Goal: Information Seeking & Learning: Learn about a topic

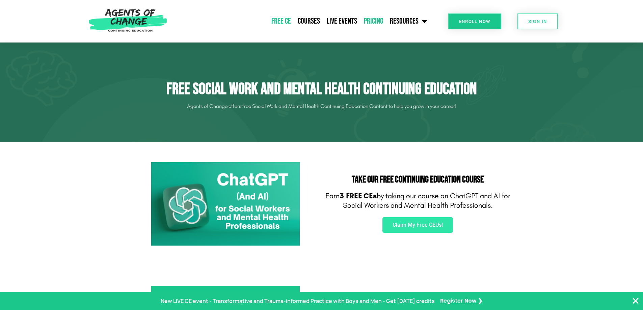
click at [378, 21] on link "Pricing" at bounding box center [373, 21] width 26 height 17
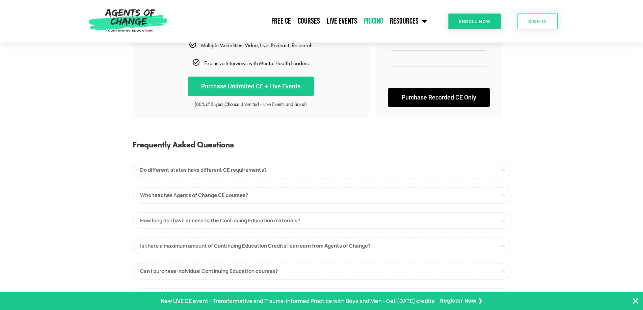
scroll to position [236, 0]
click at [257, 170] on link "Do different states have different CE requirements?" at bounding box center [322, 169] width 378 height 17
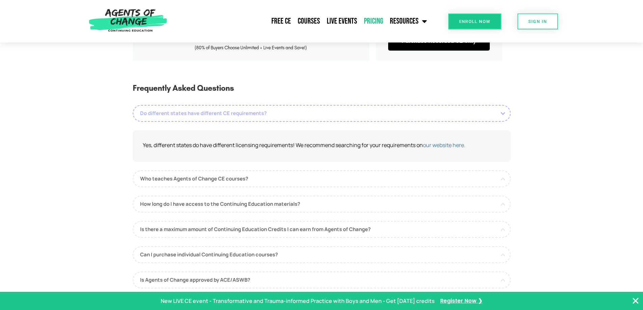
scroll to position [304, 0]
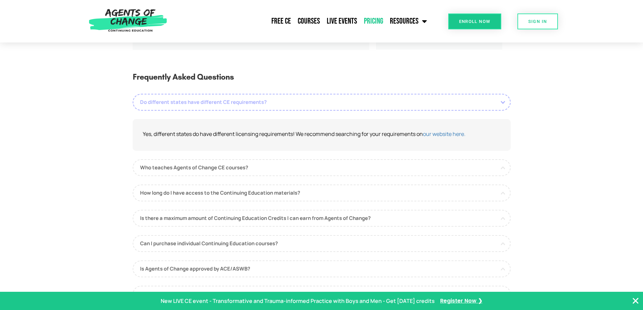
click at [257, 170] on link "Who teaches Agents of Change CE courses?" at bounding box center [322, 167] width 378 height 17
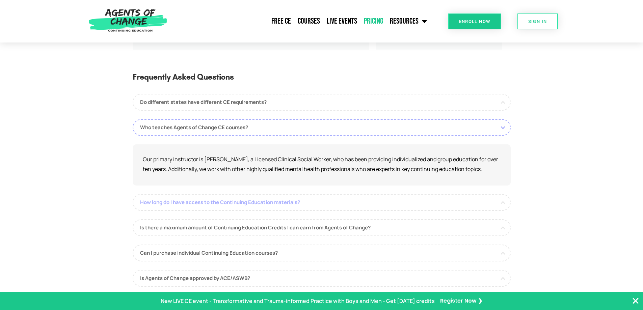
click at [252, 200] on link "How long do I have access to the Continuing Education materials?" at bounding box center [322, 202] width 378 height 17
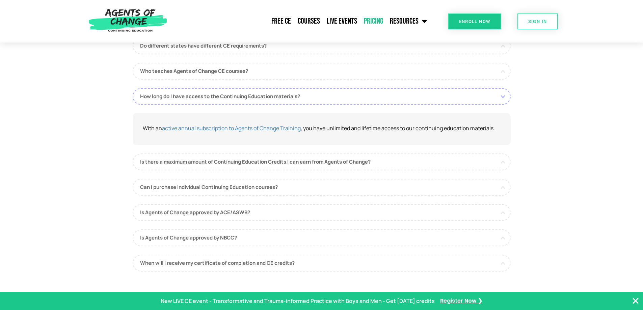
scroll to position [338, 0]
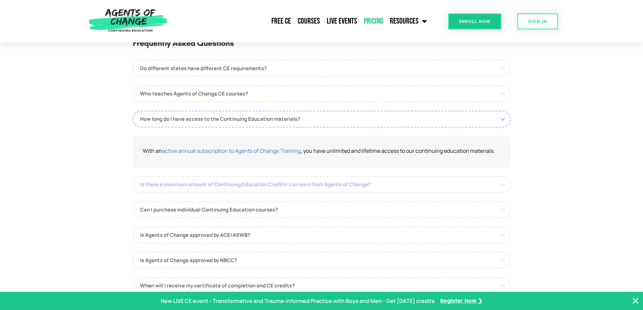
click at [256, 184] on link "Is there a maximum amount of Continuing Education Credits I can earn from Agent…" at bounding box center [322, 184] width 378 height 17
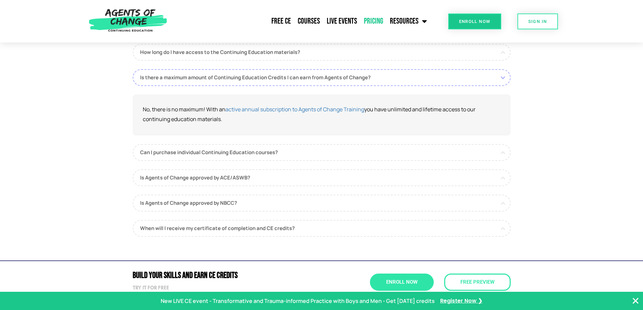
scroll to position [405, 0]
click at [255, 151] on link "Can I purchase individual Continuing Education courses?" at bounding box center [322, 151] width 378 height 17
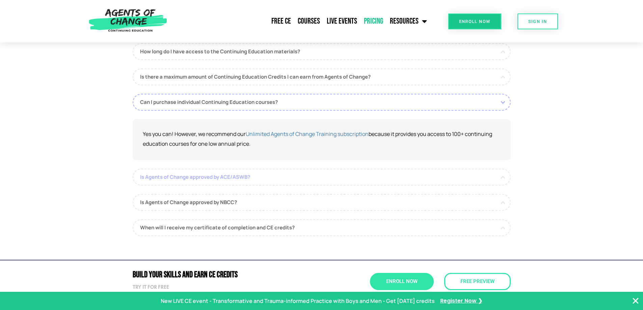
click at [241, 178] on link "Is Agents of Change approved by ACE/ASWB?" at bounding box center [322, 177] width 378 height 17
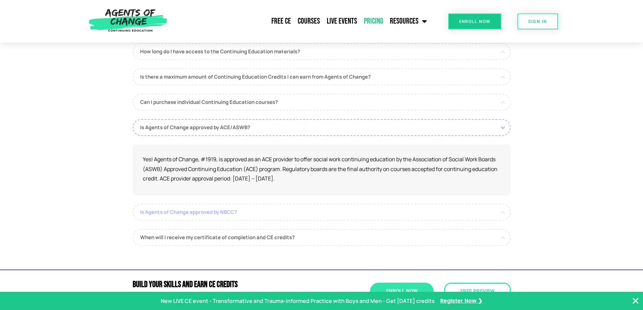
click at [230, 213] on link "Is Agents of Change approved by NBCC?" at bounding box center [322, 212] width 378 height 17
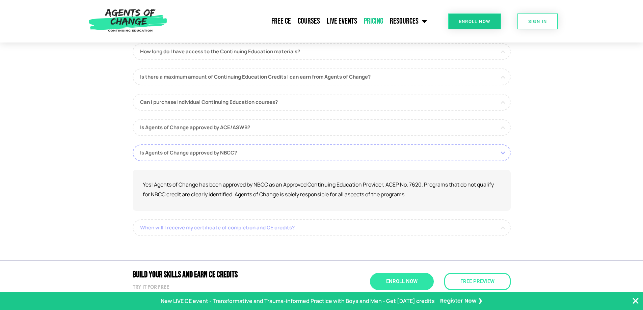
click at [244, 235] on link "When will I receive my certificate of completion and CE credits?" at bounding box center [322, 227] width 378 height 17
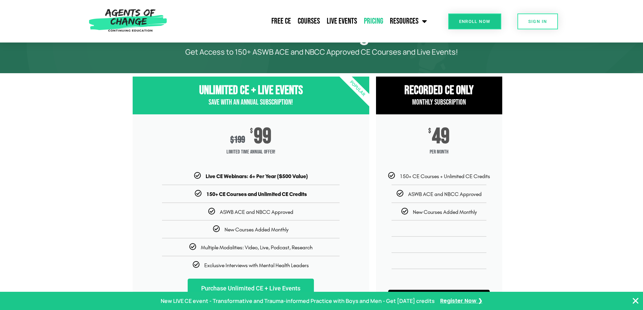
scroll to position [135, 0]
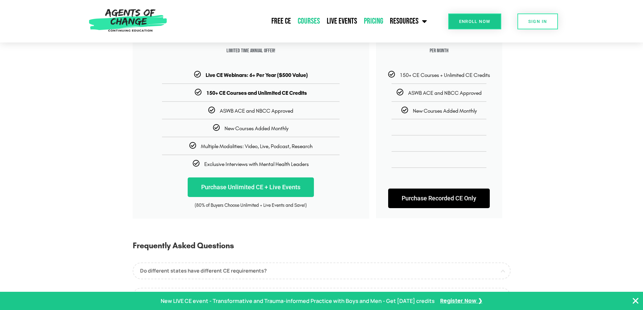
click at [307, 24] on link "Courses" at bounding box center [308, 21] width 29 height 17
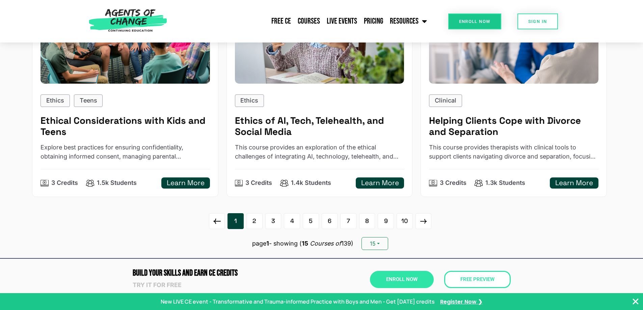
scroll to position [1046, 0]
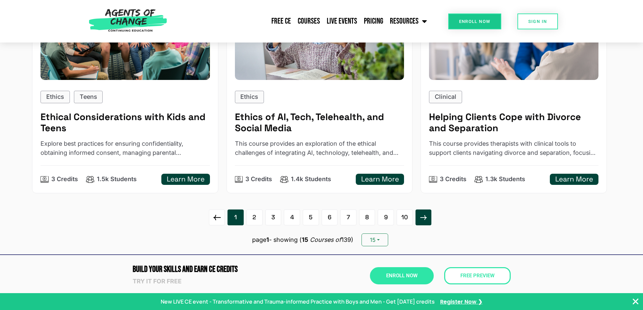
click at [429, 222] on icon at bounding box center [423, 217] width 11 height 11
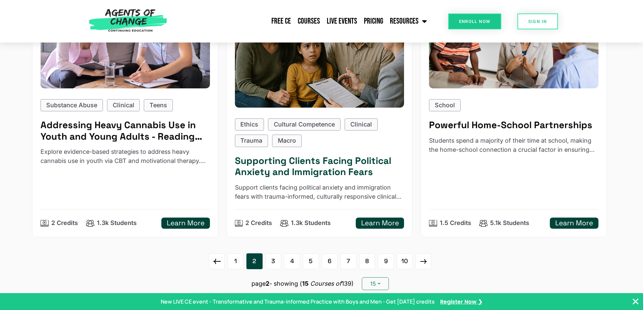
scroll to position [1181, 0]
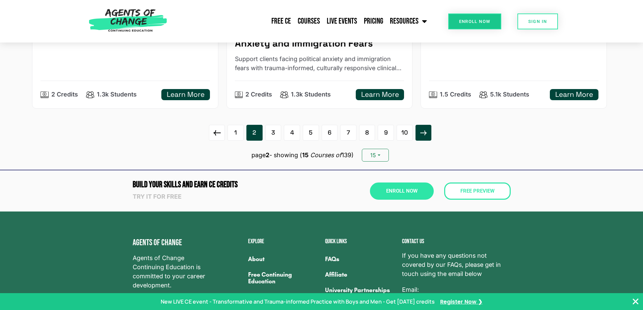
click at [425, 141] on link at bounding box center [423, 133] width 16 height 16
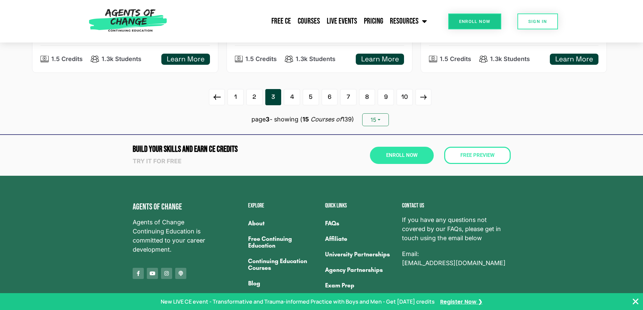
click at [423, 103] on icon at bounding box center [423, 97] width 11 height 11
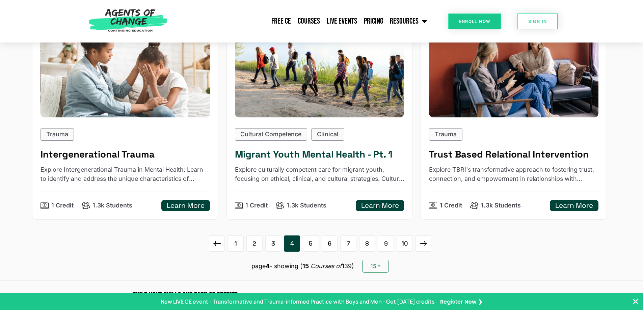
scroll to position [1114, 0]
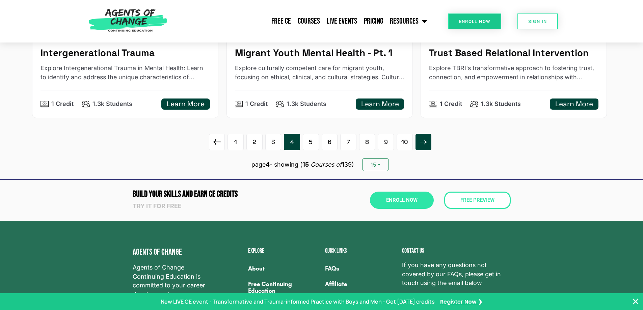
click at [425, 147] on icon at bounding box center [423, 142] width 11 height 11
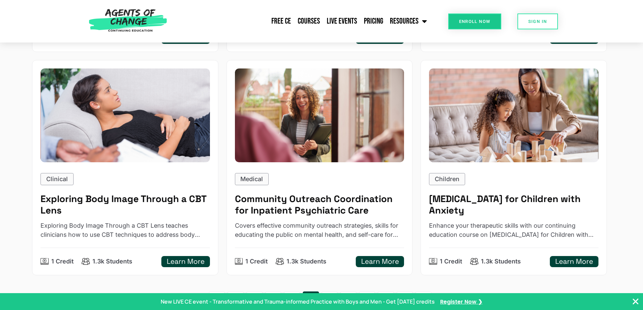
scroll to position [1148, 0]
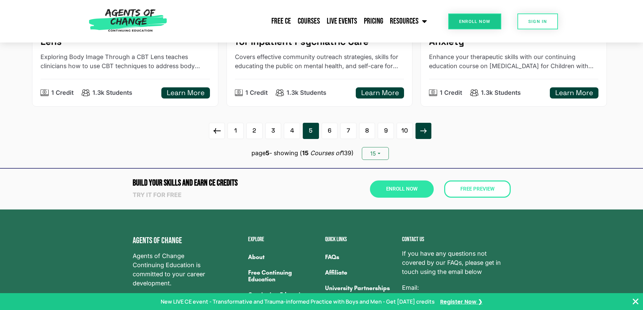
click at [426, 129] on icon at bounding box center [423, 131] width 6 height 5
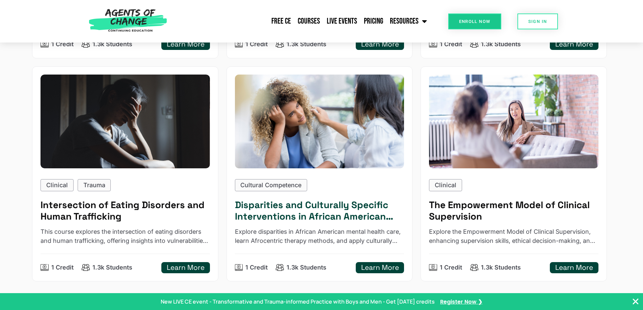
scroll to position [1050, 0]
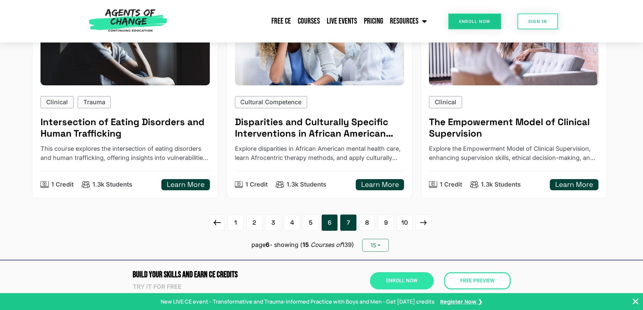
click at [350, 225] on link "7" at bounding box center [348, 223] width 16 height 16
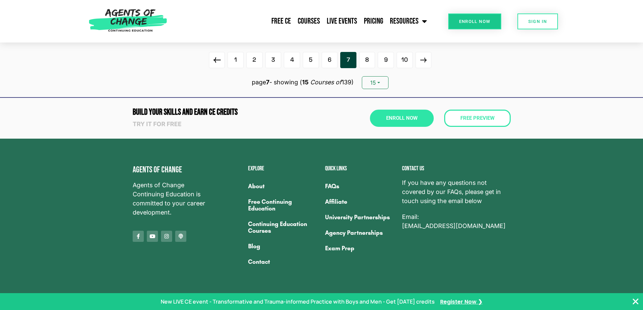
scroll to position [1174, 0]
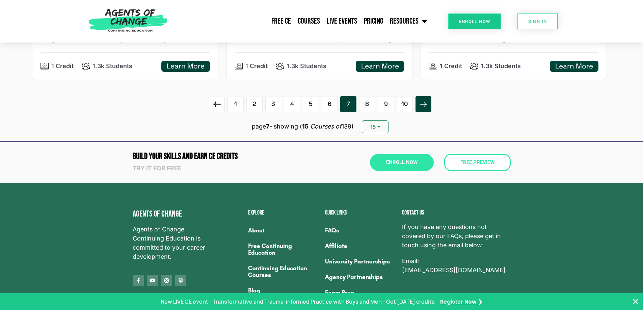
click at [425, 105] on icon at bounding box center [423, 104] width 11 height 11
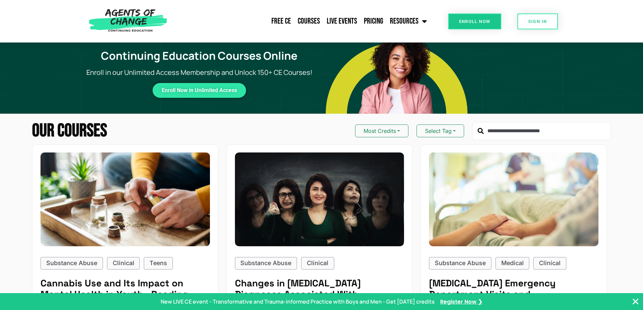
scroll to position [0, 0]
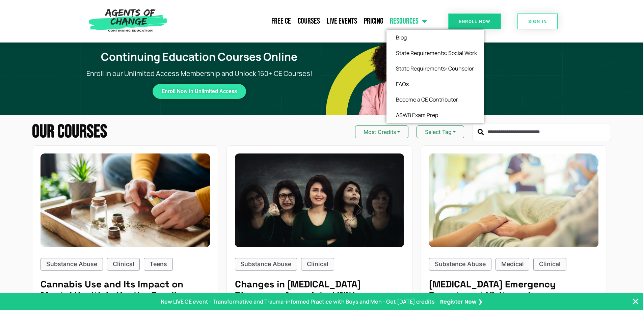
click at [415, 23] on link "Resources" at bounding box center [408, 21] width 44 height 17
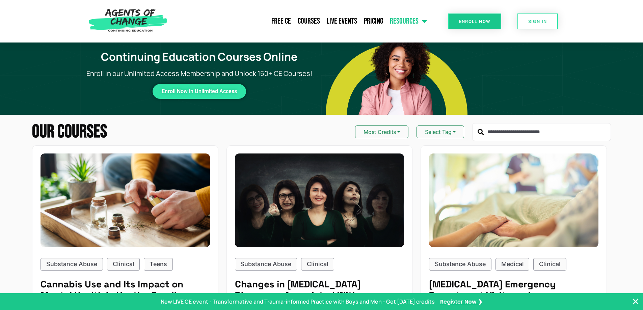
click at [416, 23] on link "Resources" at bounding box center [408, 21] width 44 height 17
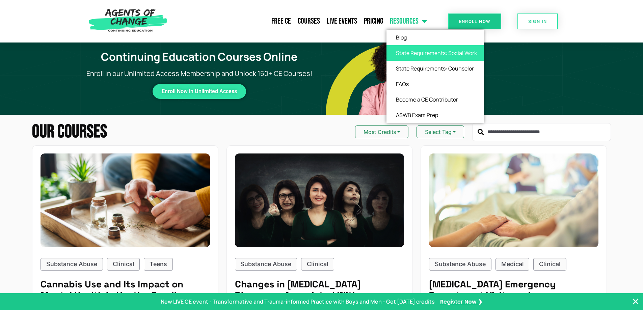
click at [416, 55] on link "State Requirements: Social Work" at bounding box center [434, 53] width 97 height 16
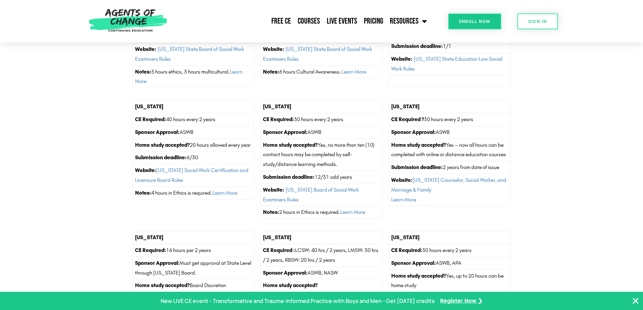
scroll to position [1789, 0]
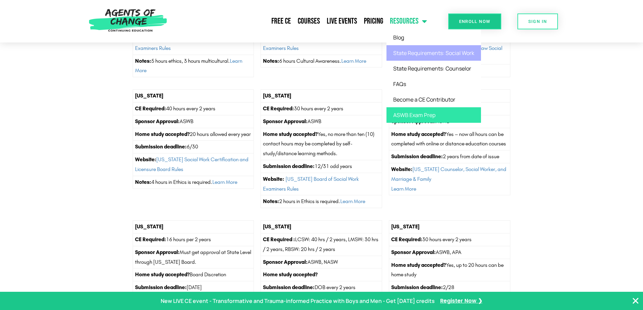
click at [425, 116] on link "ASWB Exam Prep" at bounding box center [433, 115] width 95 height 16
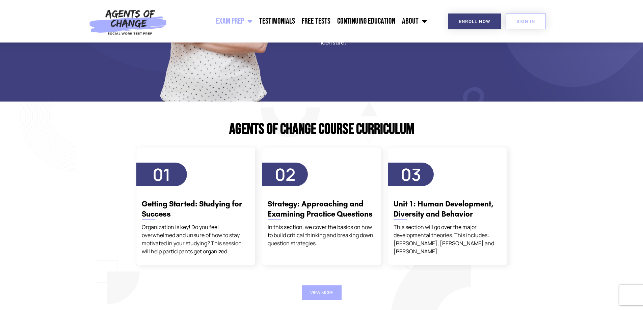
scroll to position [878, 0]
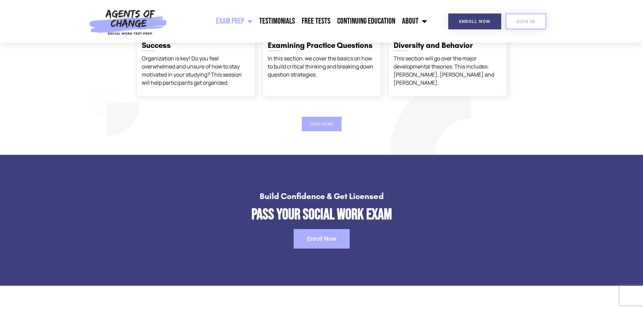
click at [344, 238] on link "Enroll Now" at bounding box center [322, 239] width 56 height 20
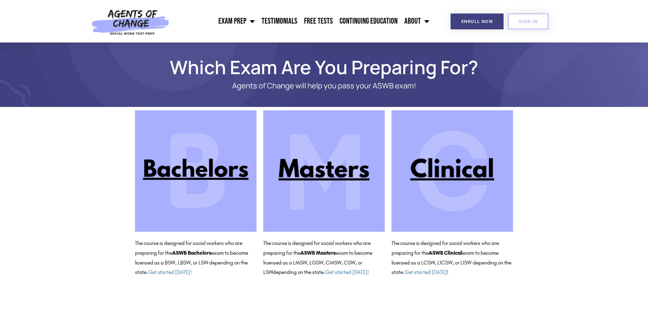
click at [434, 171] on img at bounding box center [453, 171] width 122 height 122
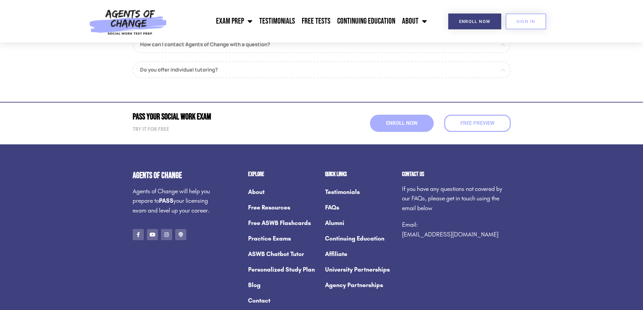
scroll to position [878, 0]
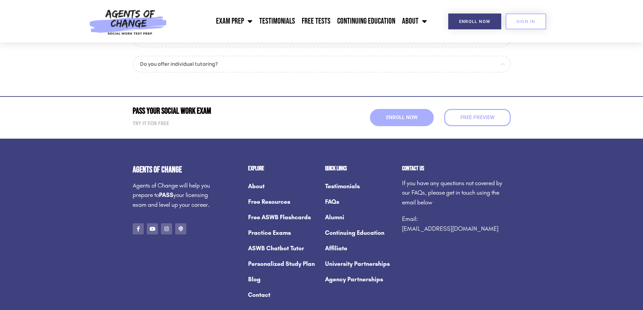
click at [269, 216] on link "Free ASWB Flashcards" at bounding box center [283, 218] width 70 height 16
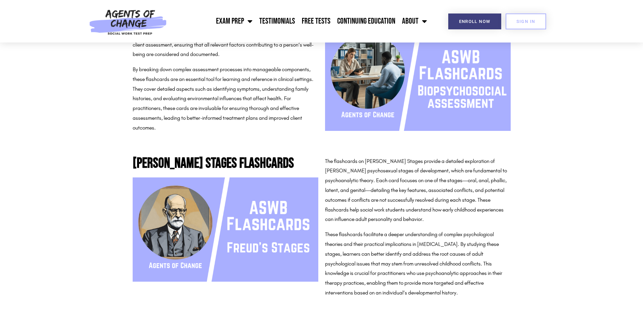
scroll to position [4185, 0]
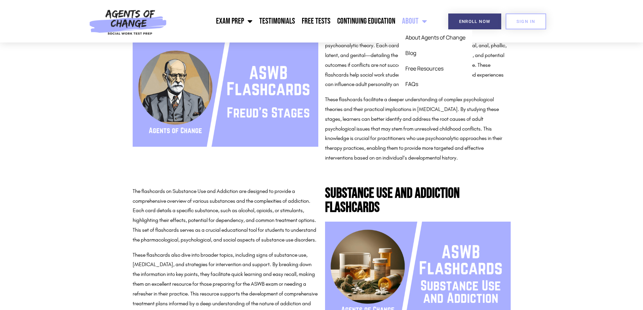
click at [414, 20] on link "About" at bounding box center [415, 21] width 32 height 17
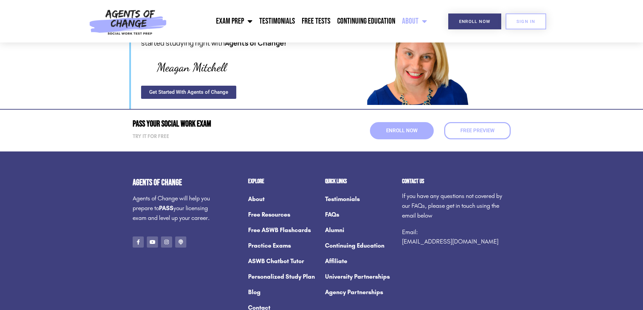
scroll to position [878, 0]
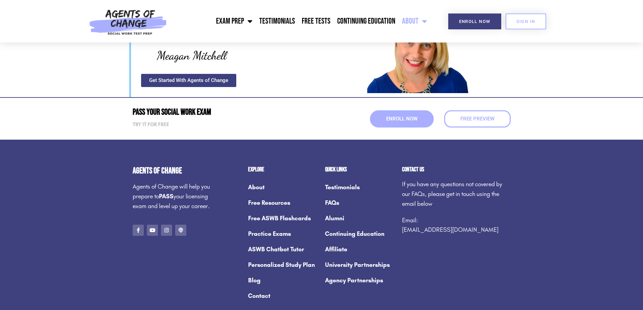
click at [270, 257] on link "Personalized Study Plan" at bounding box center [283, 265] width 70 height 16
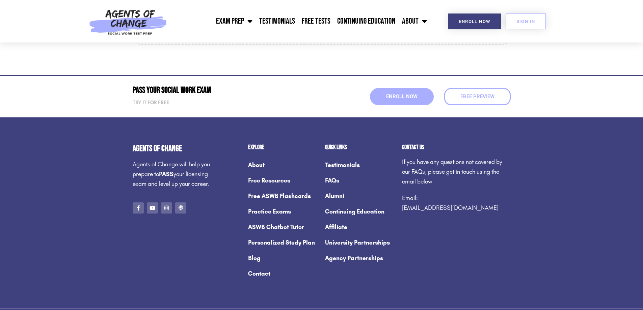
scroll to position [1688, 0]
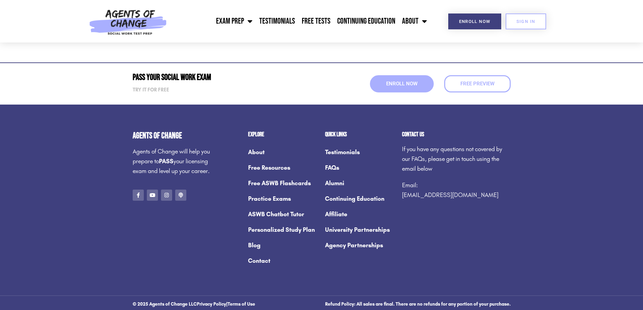
click at [279, 169] on link "Free Resources" at bounding box center [283, 168] width 70 height 16
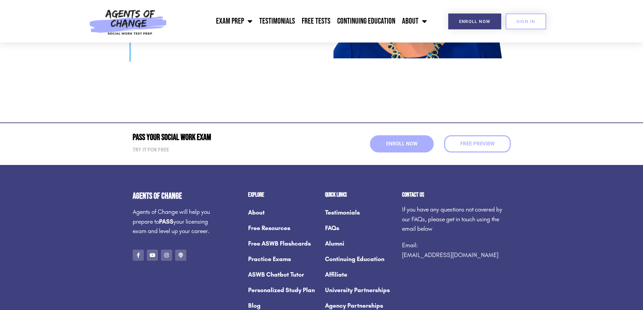
scroll to position [1755, 0]
